Goal: Task Accomplishment & Management: Manage account settings

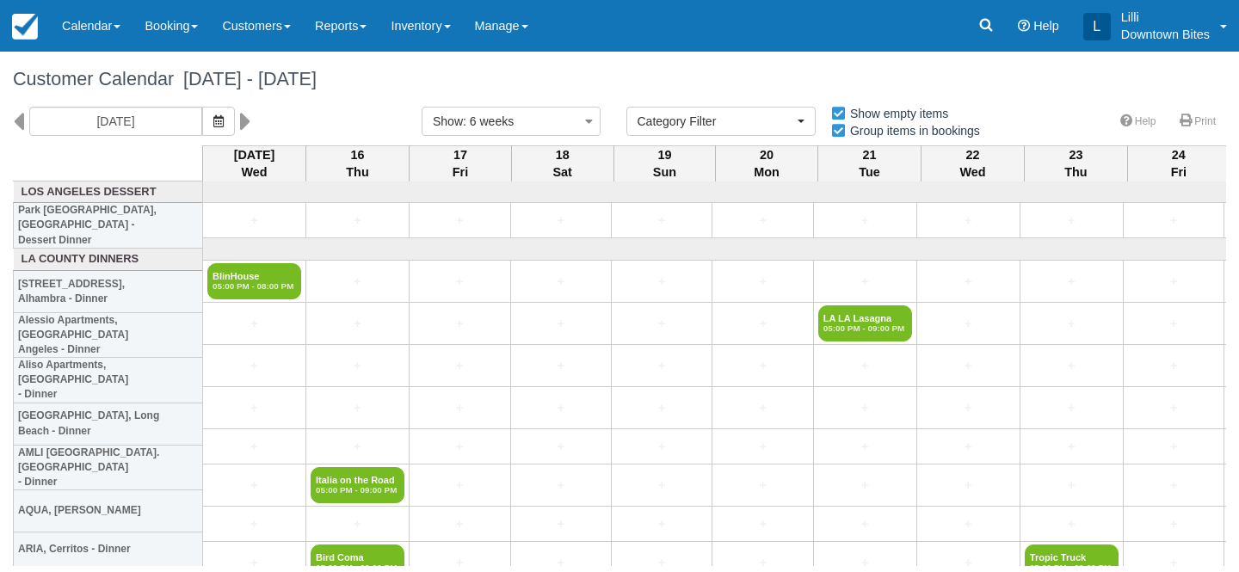
select select
click at [450, 28] on link "Inventory" at bounding box center [419, 26] width 83 height 52
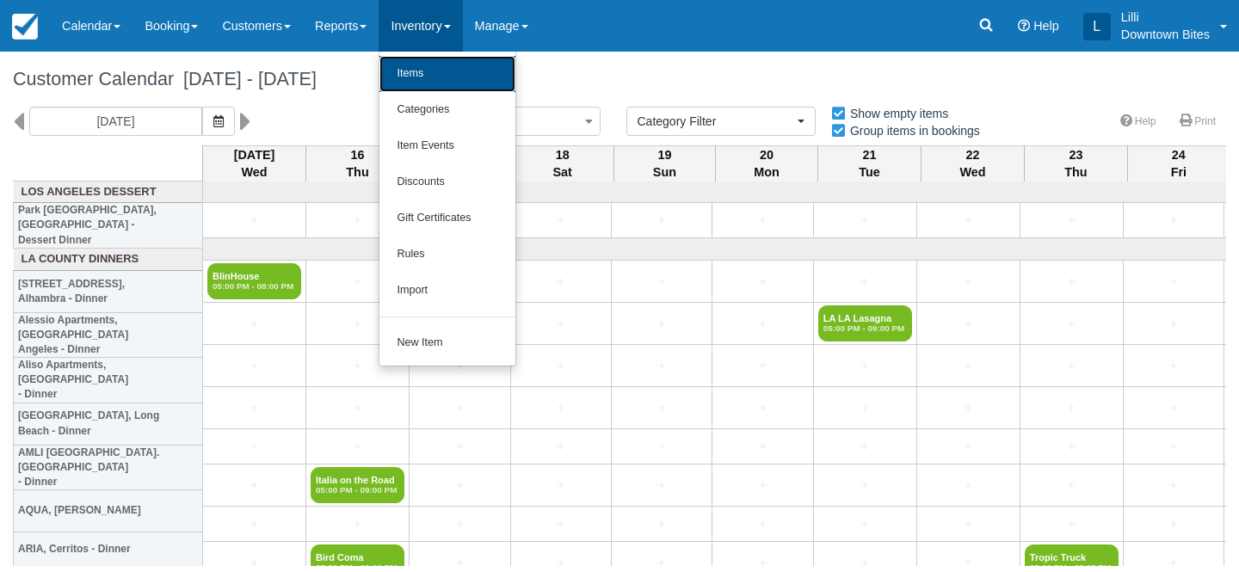
click at [458, 68] on link "Items" at bounding box center [447, 74] width 136 height 36
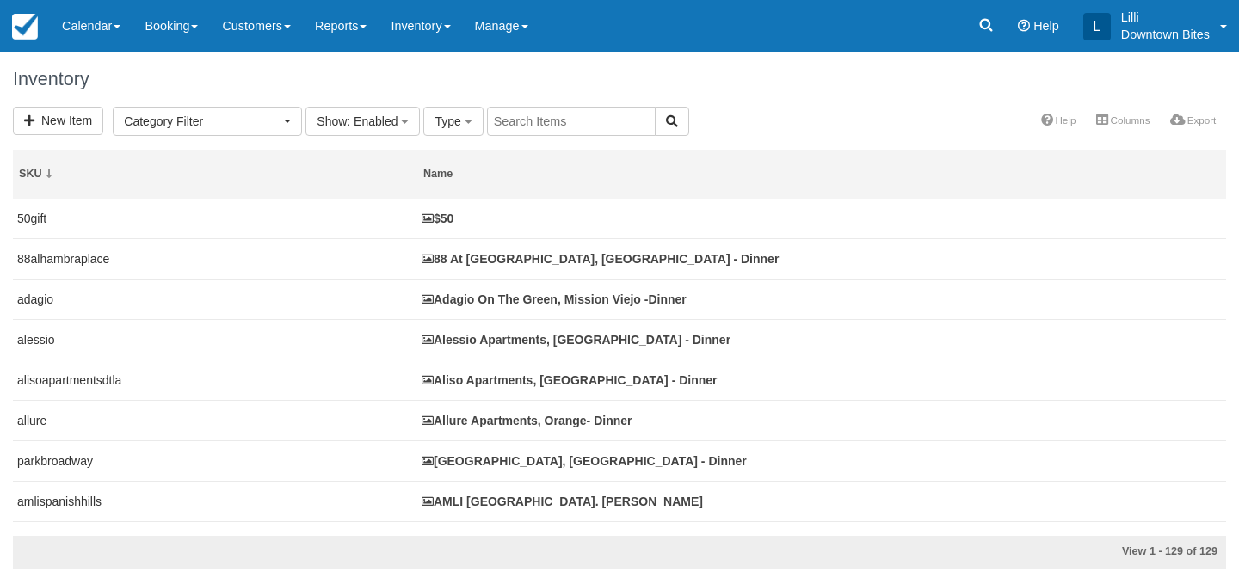
select select
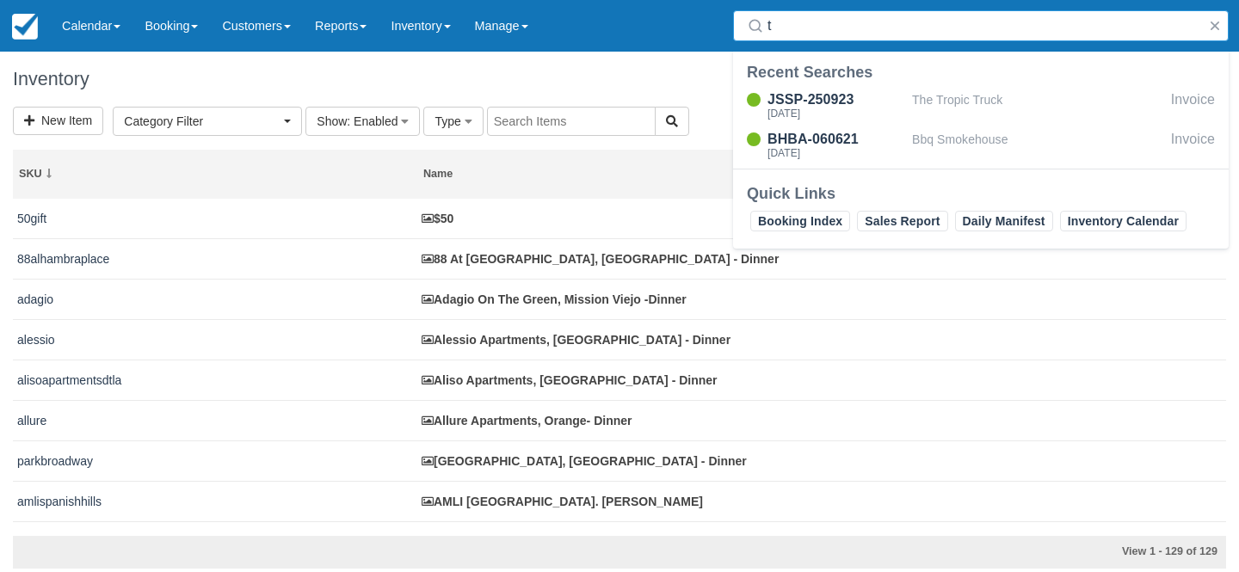
type input "t"
click at [538, 130] on input "text" at bounding box center [571, 121] width 169 height 29
type input "waterst"
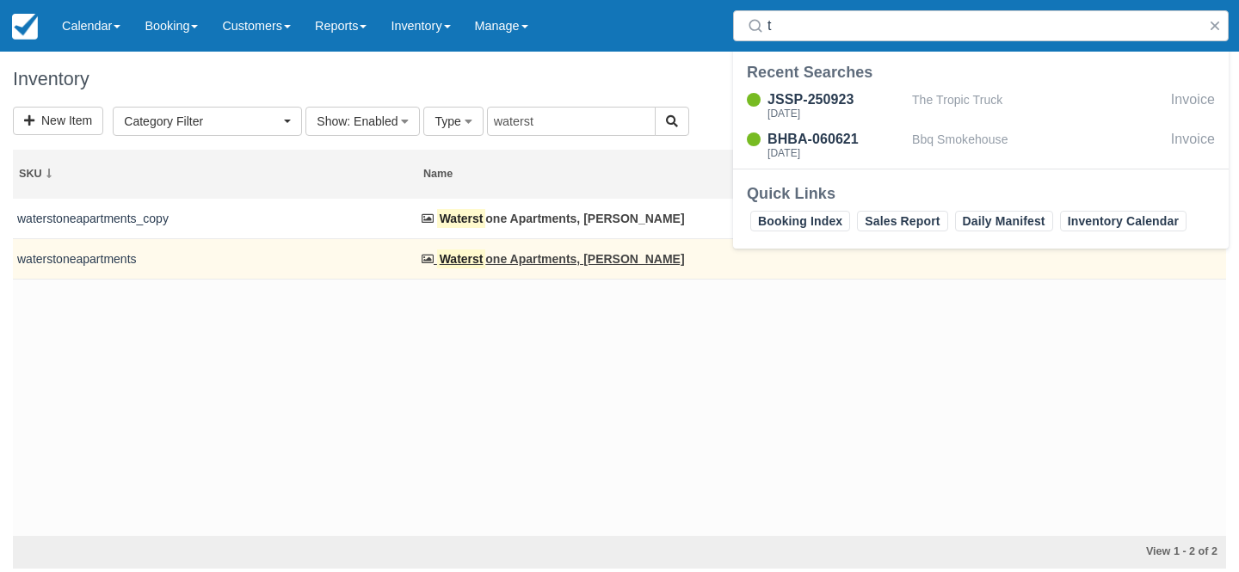
click at [489, 267] on td "Waterst one Apartments, Chatsworth - Dinner" at bounding box center [821, 258] width 809 height 40
click at [485, 256] on link "Waterst one Apartments, Chatsworth - Dinner" at bounding box center [552, 259] width 263 height 14
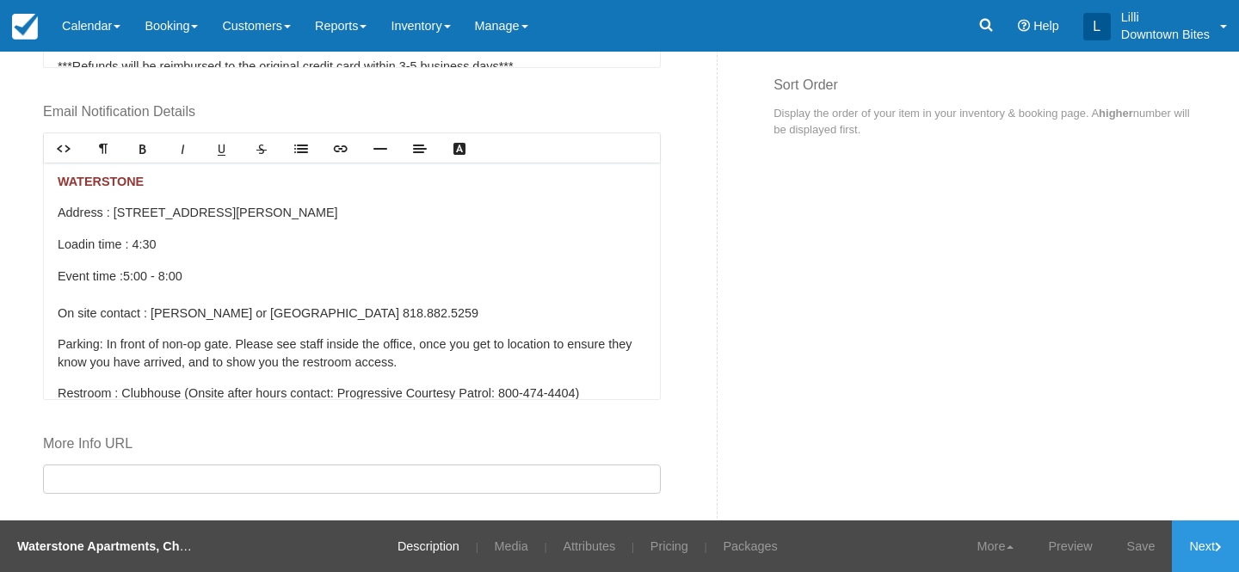
scroll to position [969, 0]
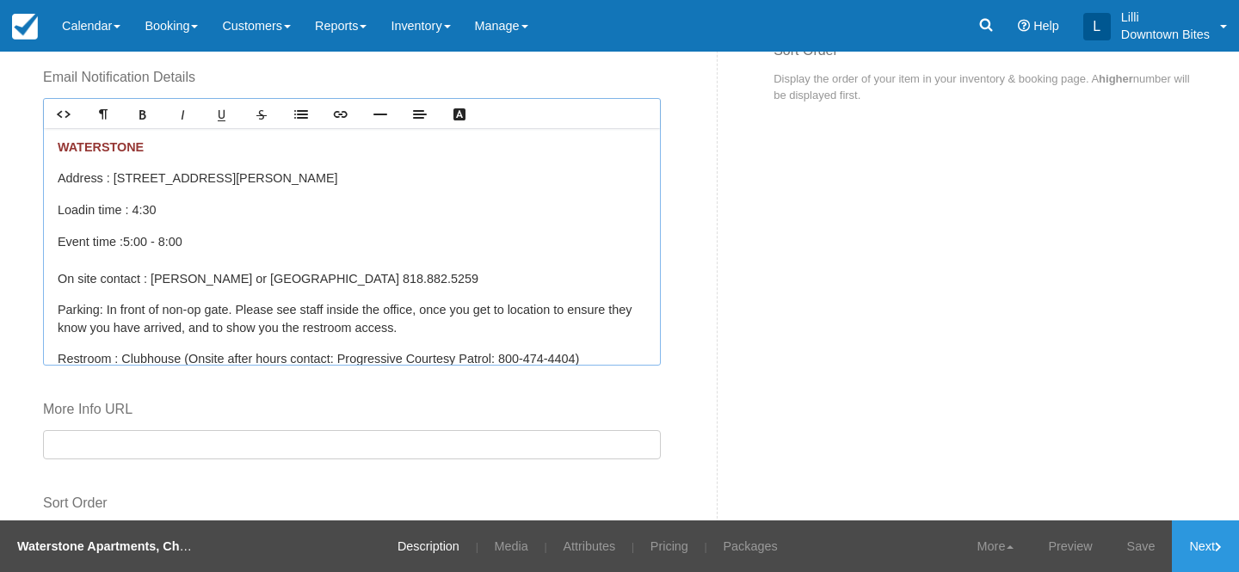
click at [606, 360] on p "Restroom : Clubhouse (Onsite after hours contact: Progressive Courtesy Patrol: …" at bounding box center [352, 359] width 588 height 19
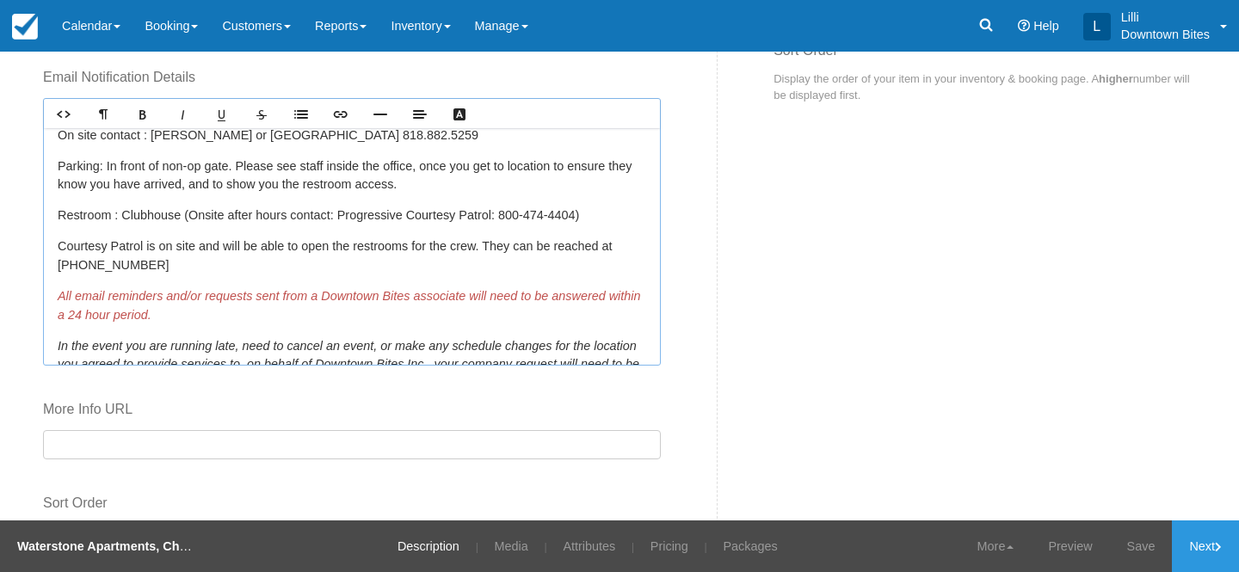
click at [250, 266] on p "Courtesy Patrol is on site and will be able to open the restrooms for the crew.…" at bounding box center [352, 255] width 588 height 37
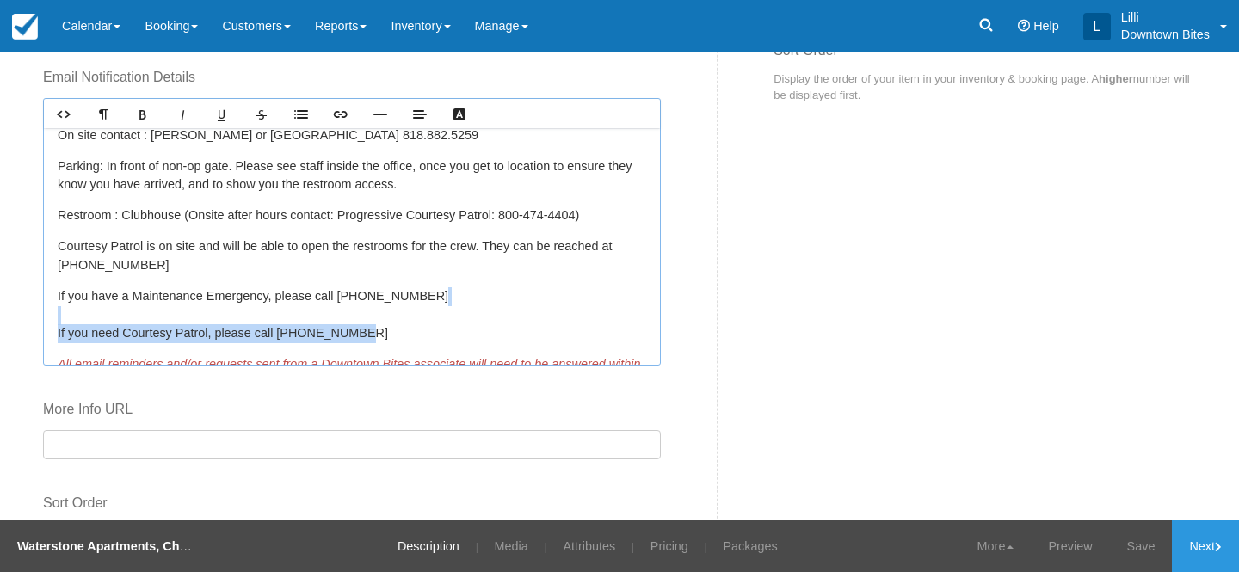
drag, startPoint x: 341, startPoint y: 337, endPoint x: 22, endPoint y: 323, distance: 319.5
click at [21, 323] on div "Edit Item - Description This is your first step to creating your item for your …" at bounding box center [619, 286] width 1239 height 469
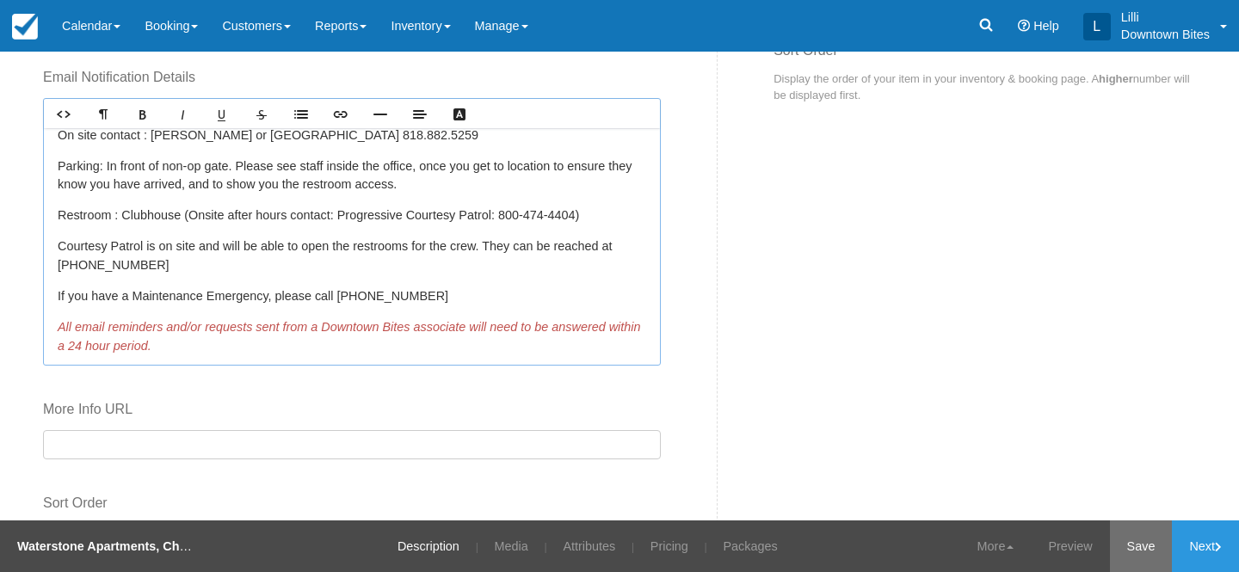
click at [1119, 551] on link "Save" at bounding box center [1141, 546] width 63 height 52
click at [444, 21] on link "Inventory" at bounding box center [419, 26] width 83 height 52
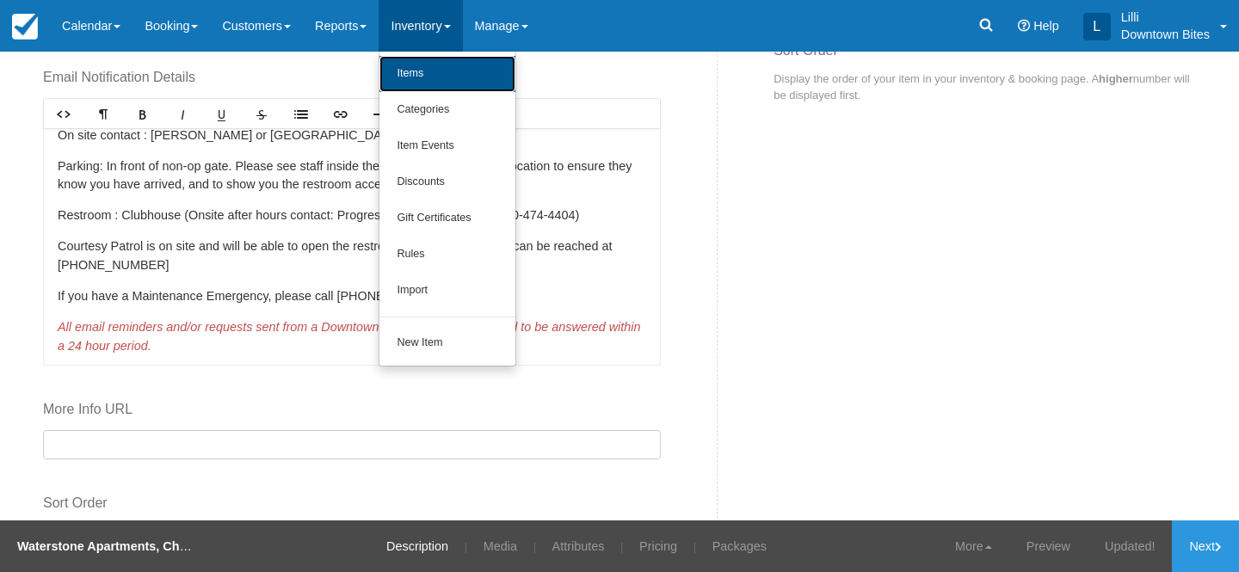
click at [444, 64] on link "Items" at bounding box center [447, 74] width 136 height 36
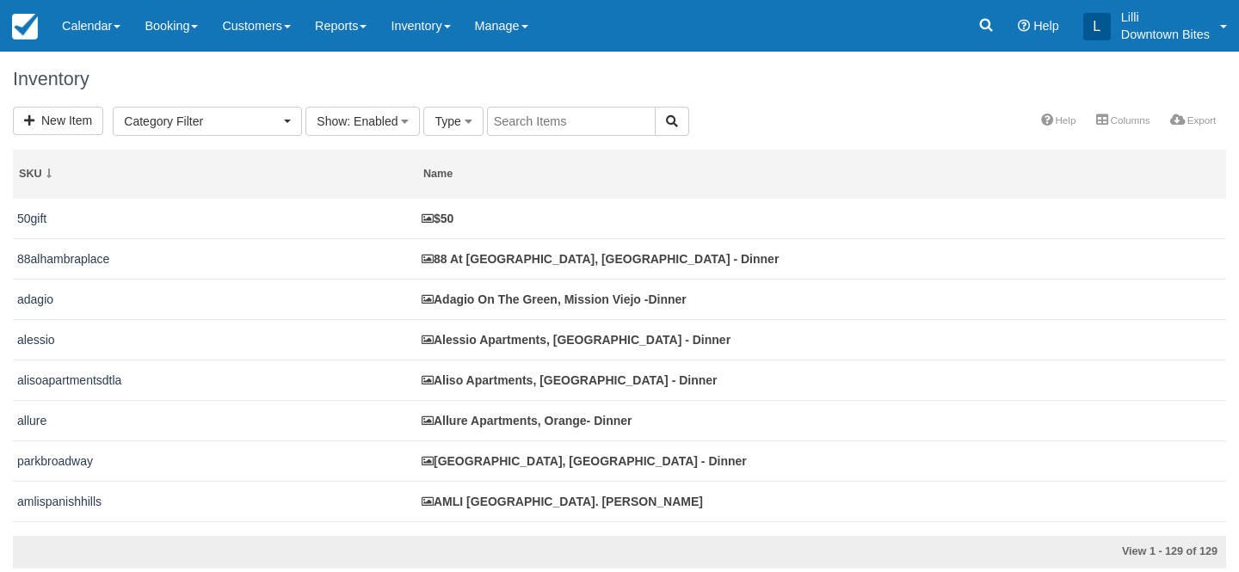
select select
